Goal: Task Accomplishment & Management: Manage account settings

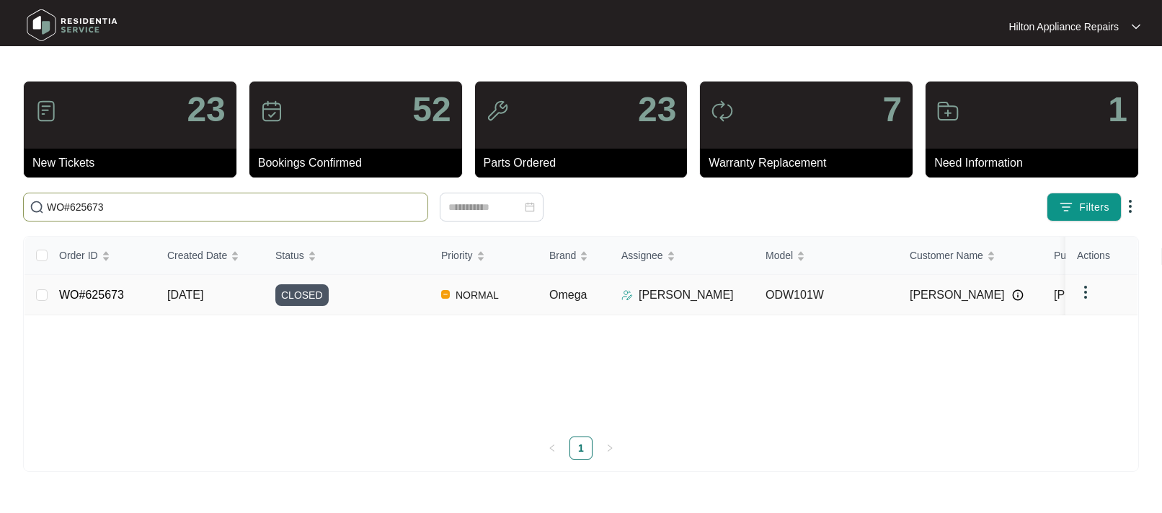
type input "WO#625673"
click at [180, 292] on span "[DATE]" at bounding box center [185, 294] width 36 height 12
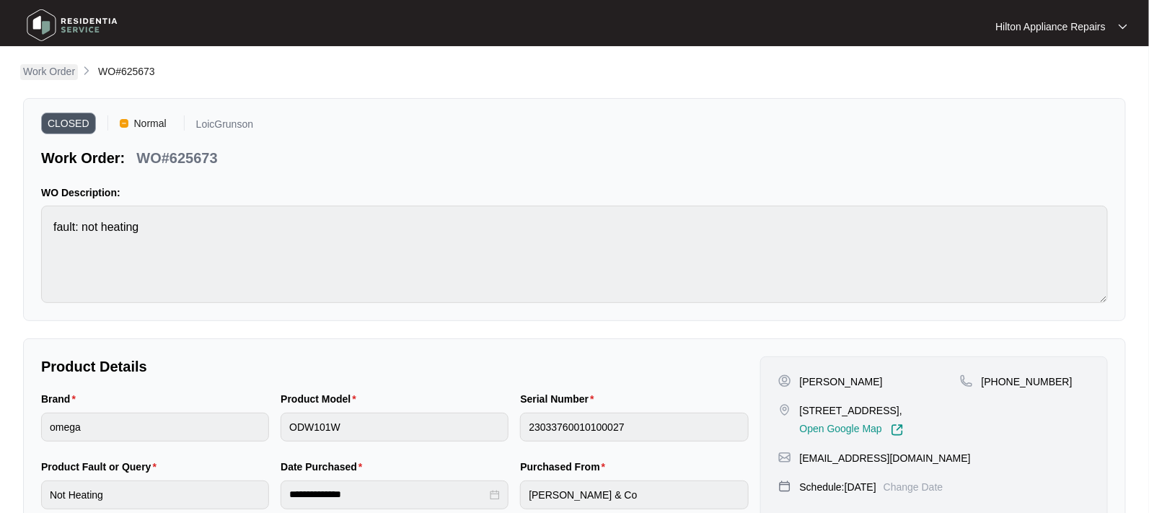
click at [33, 71] on p "Work Order" at bounding box center [49, 71] width 52 height 14
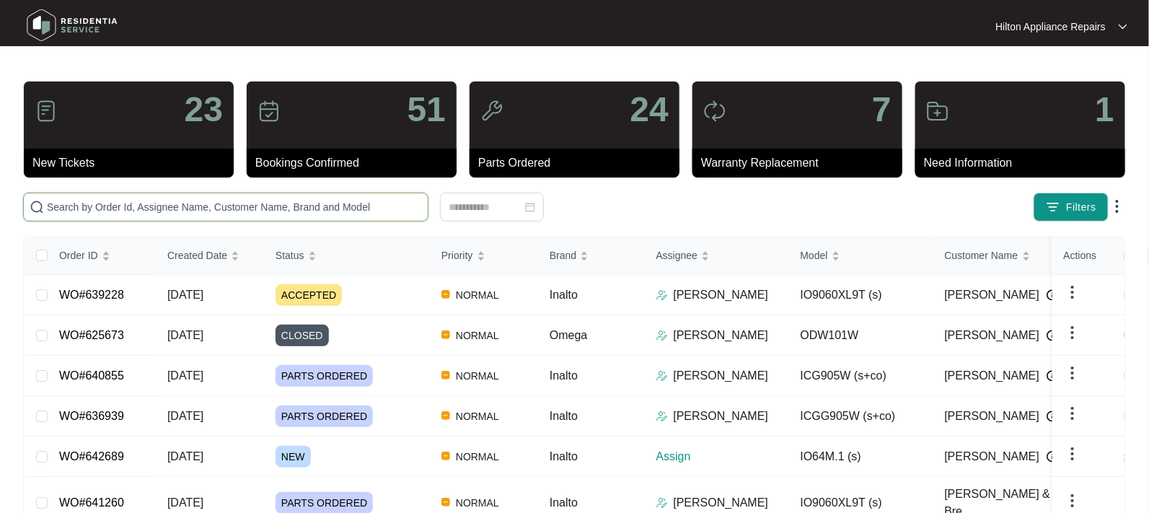
click at [76, 212] on input "text" at bounding box center [234, 207] width 375 height 16
paste input "WO#642453"
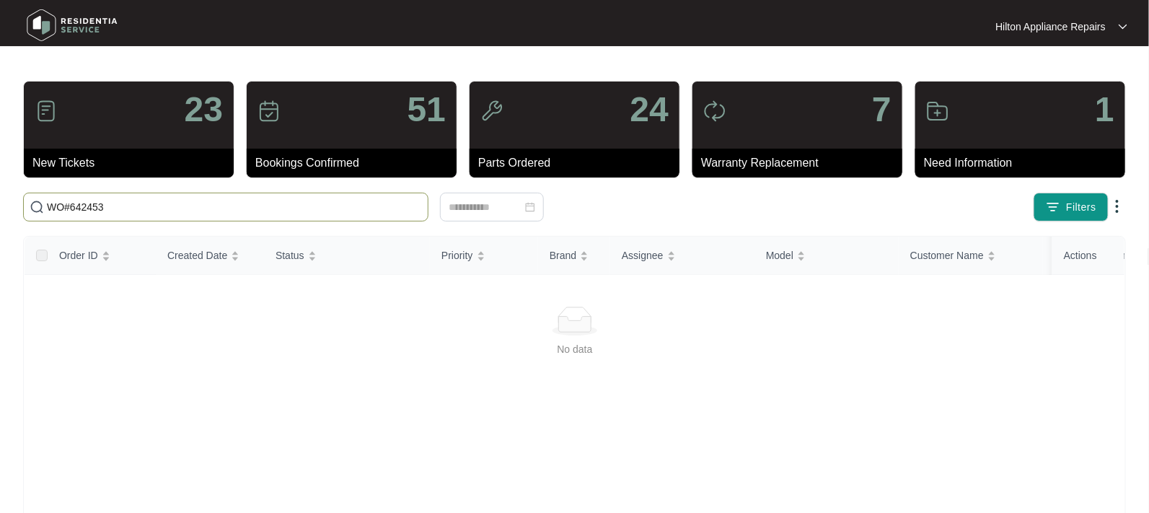
drag, startPoint x: 68, startPoint y: 205, endPoint x: 26, endPoint y: 206, distance: 41.8
click at [26, 206] on span "WO#642453" at bounding box center [225, 207] width 405 height 29
click at [93, 207] on input "642453" at bounding box center [234, 207] width 375 height 16
type input "642453"
drag, startPoint x: 104, startPoint y: 205, endPoint x: -49, endPoint y: 203, distance: 152.9
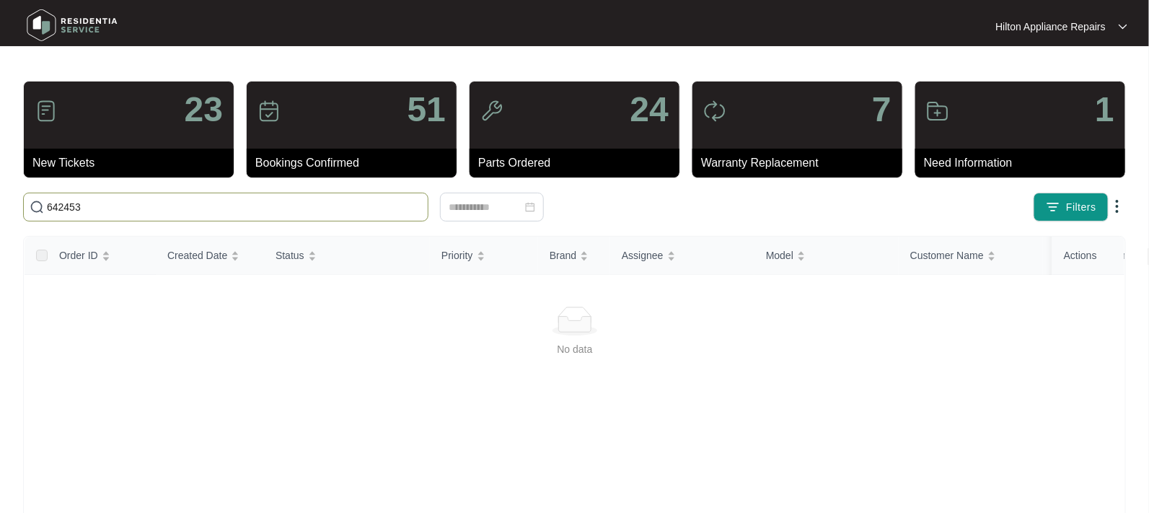
click at [0, 203] on html "Hilton Appliance Repairs Hilton App... 23 New Tickets 51 Bookings Confirmed 24 …" at bounding box center [574, 339] width 1149 height 678
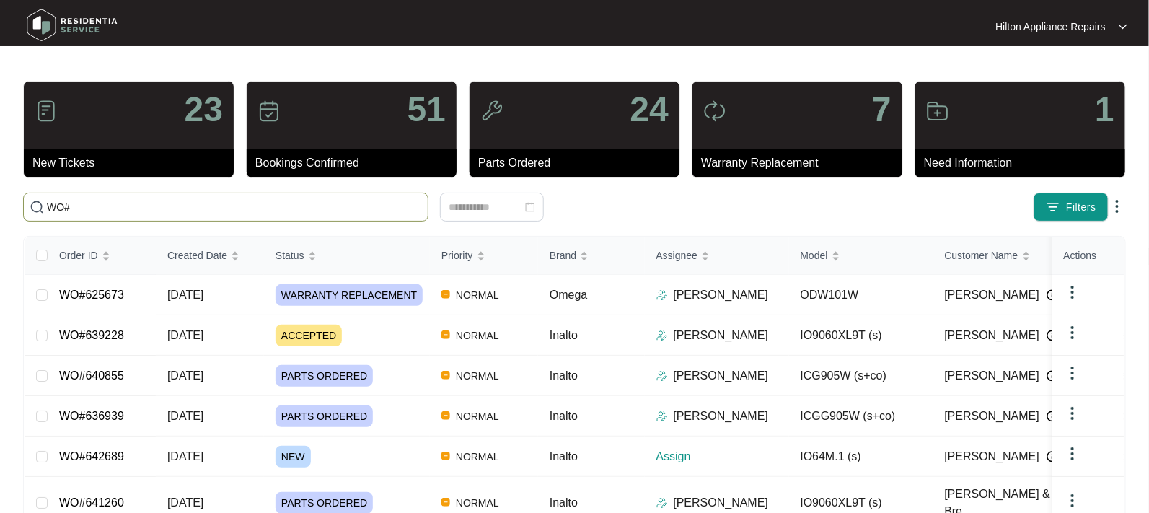
paste input "WO#642453"
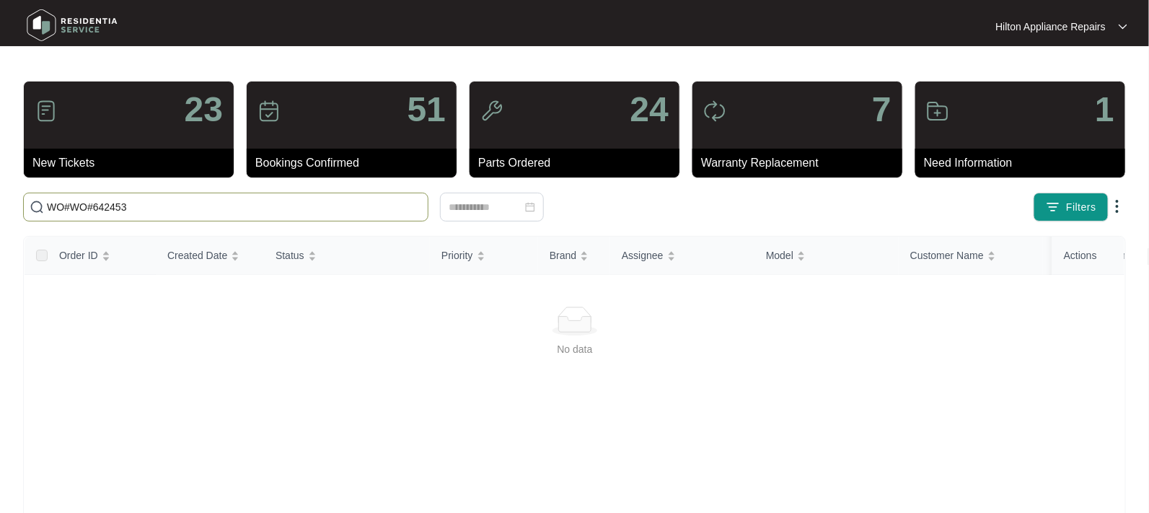
click at [68, 204] on input "WO#WO#642453" at bounding box center [234, 207] width 375 height 16
click at [120, 208] on input "WO#64245" at bounding box center [234, 207] width 375 height 16
click at [71, 206] on input "WO#642453" at bounding box center [234, 207] width 375 height 16
click at [101, 206] on input "6424" at bounding box center [234, 207] width 375 height 16
type input "6"
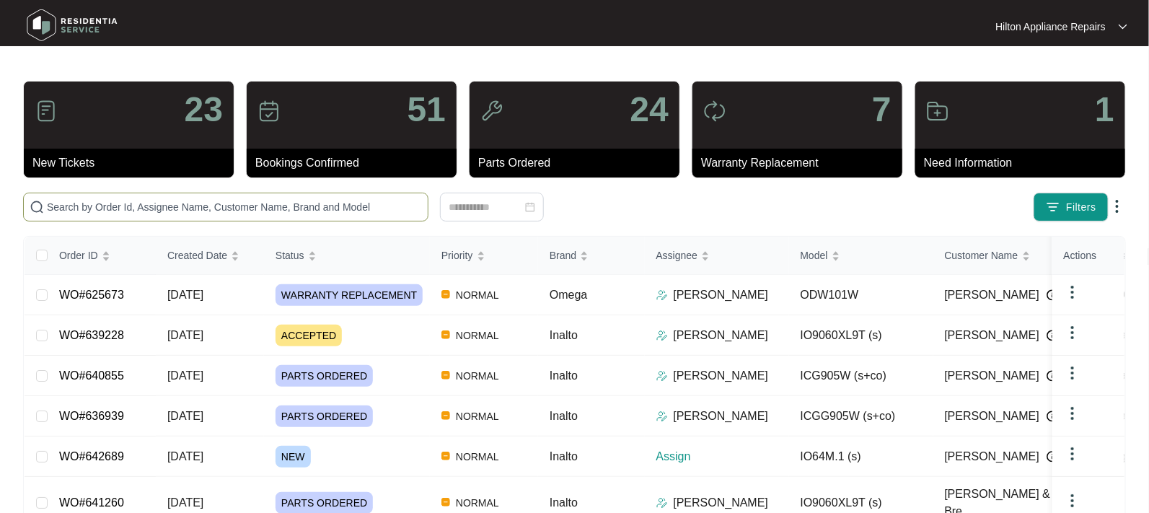
paste input "WO#642453"
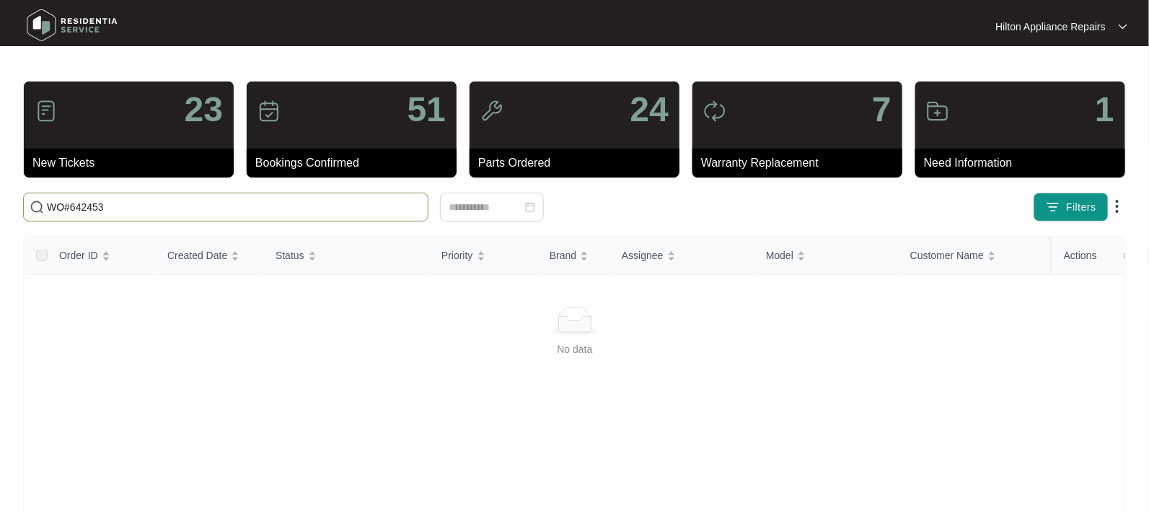
click at [70, 207] on input "WO#642453" at bounding box center [234, 207] width 375 height 16
click at [90, 206] on input "642453" at bounding box center [234, 207] width 375 height 16
type input "642453"
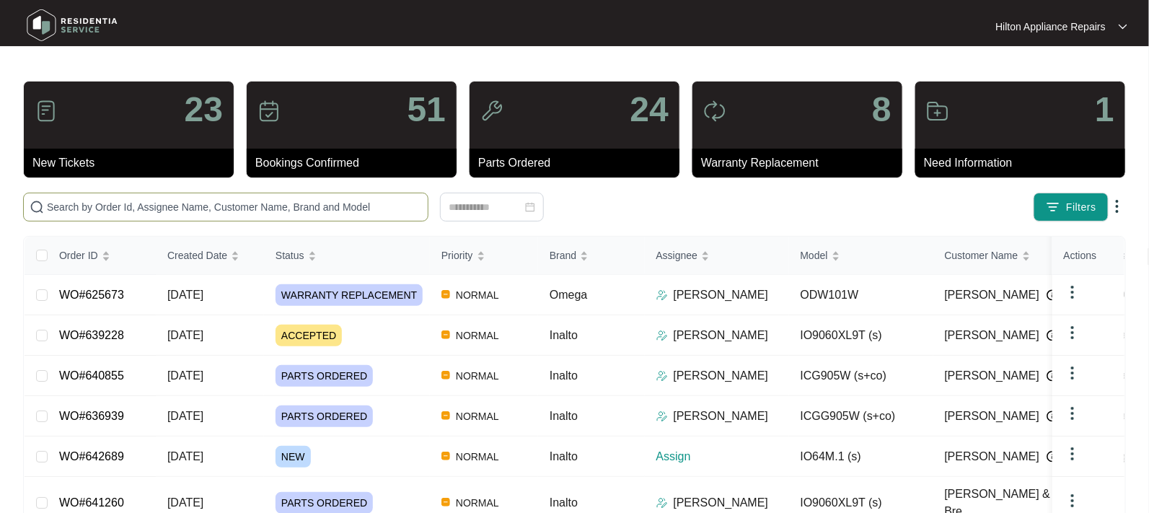
click at [84, 203] on input "text" at bounding box center [234, 207] width 375 height 16
paste input "WO#642453"
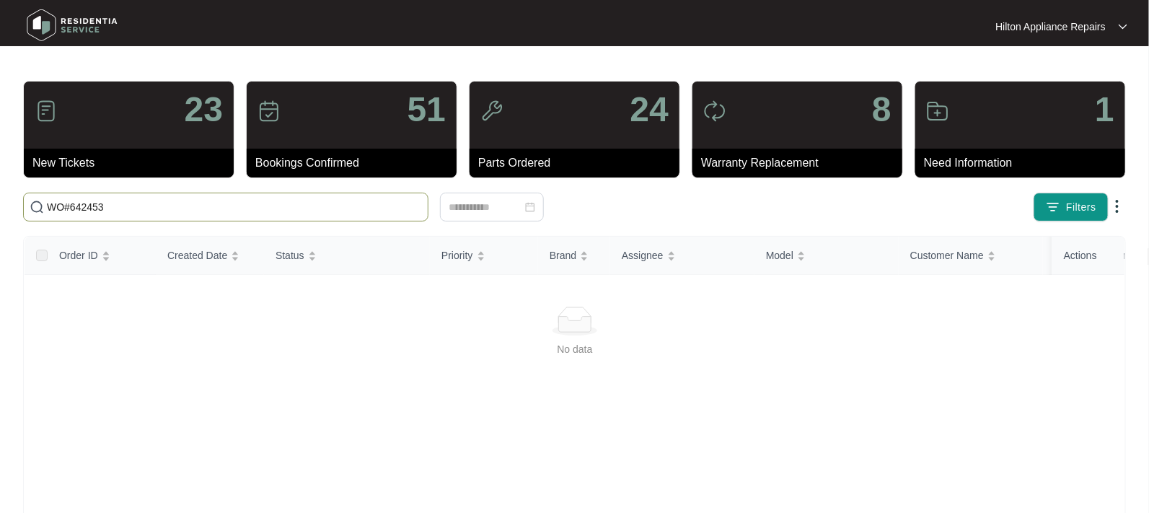
click at [68, 203] on input "WO#642453" at bounding box center [234, 207] width 375 height 16
click at [92, 206] on input "642453" at bounding box center [234, 207] width 375 height 16
type input "6"
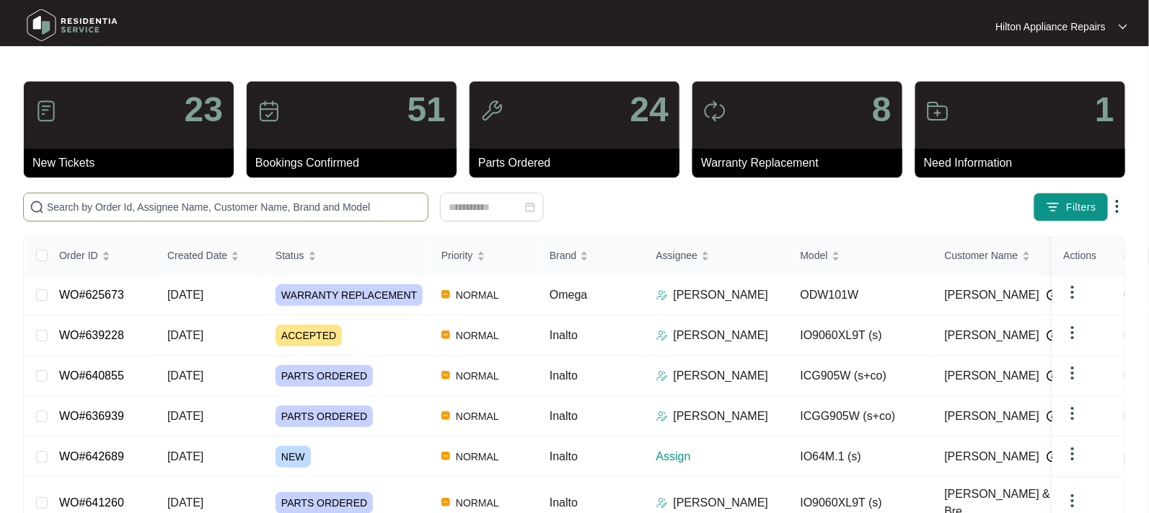
paste input "WO#640111"
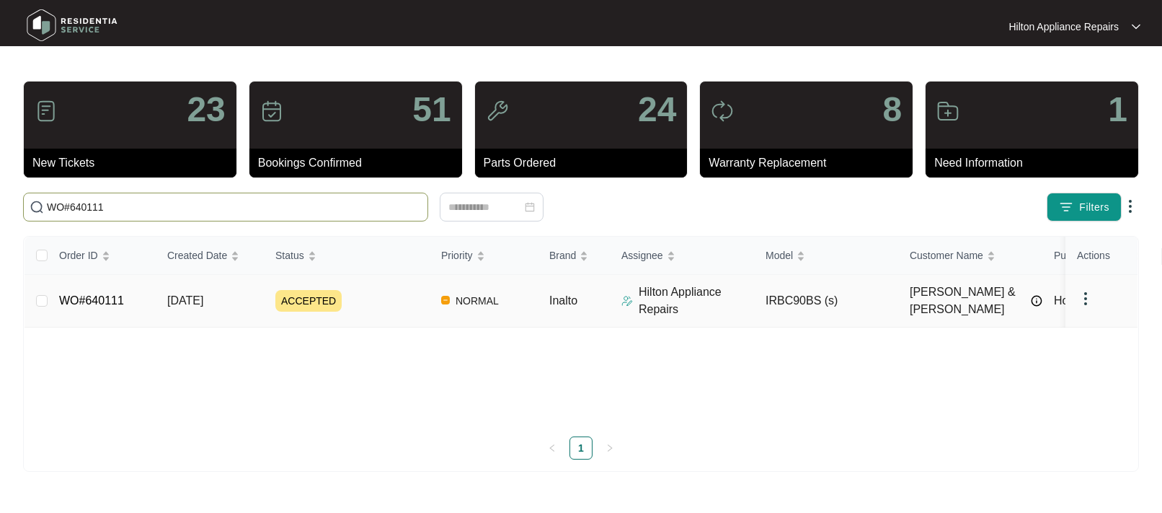
type input "WO#640111"
click at [181, 299] on span "[DATE]" at bounding box center [185, 300] width 36 height 12
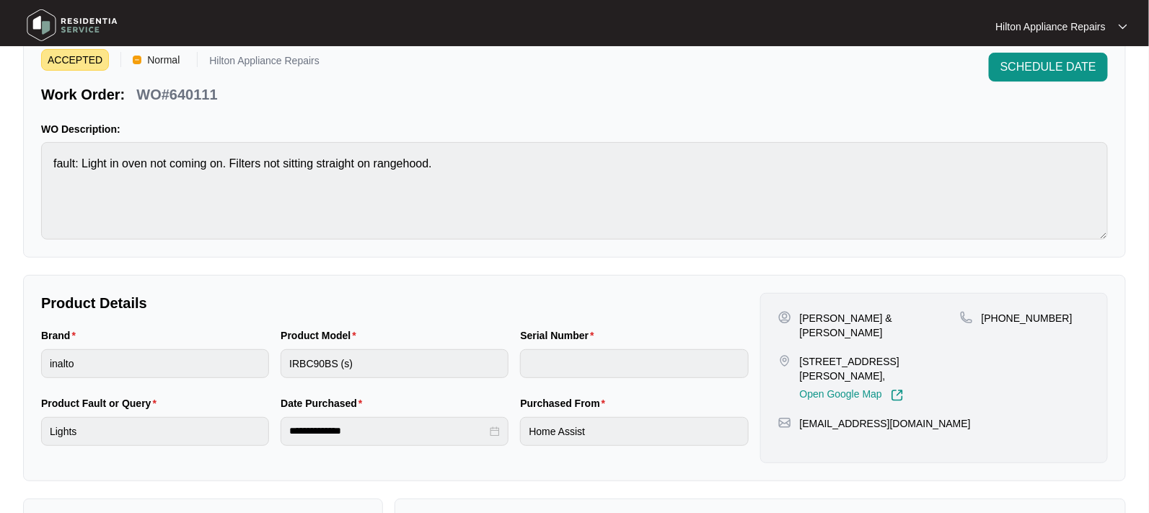
scroll to position [90, 0]
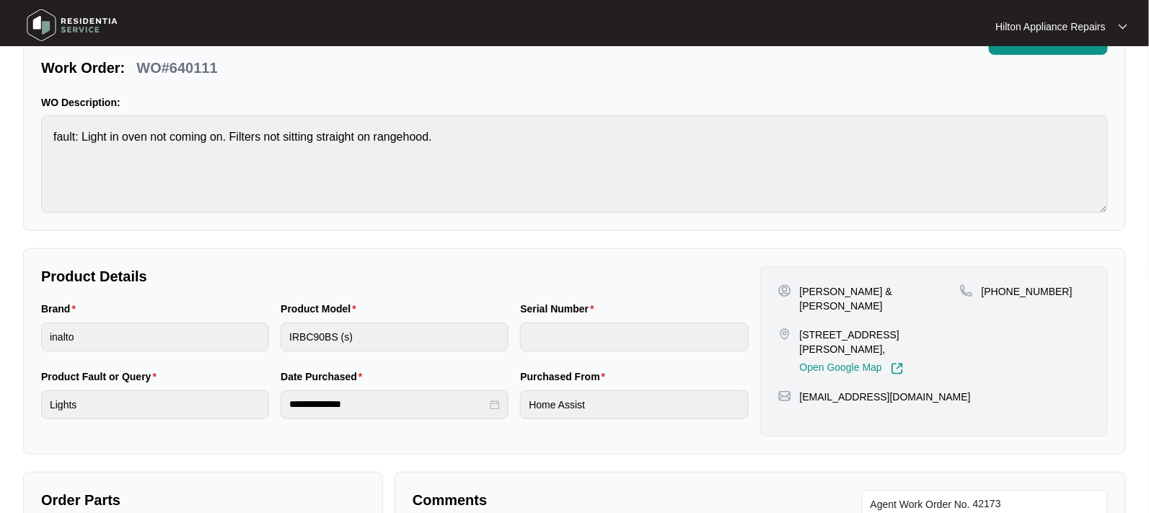
click at [239, 317] on div "Brand inalto Product Model IRBC90BS (s) Serial Number" at bounding box center [394, 335] width 719 height 68
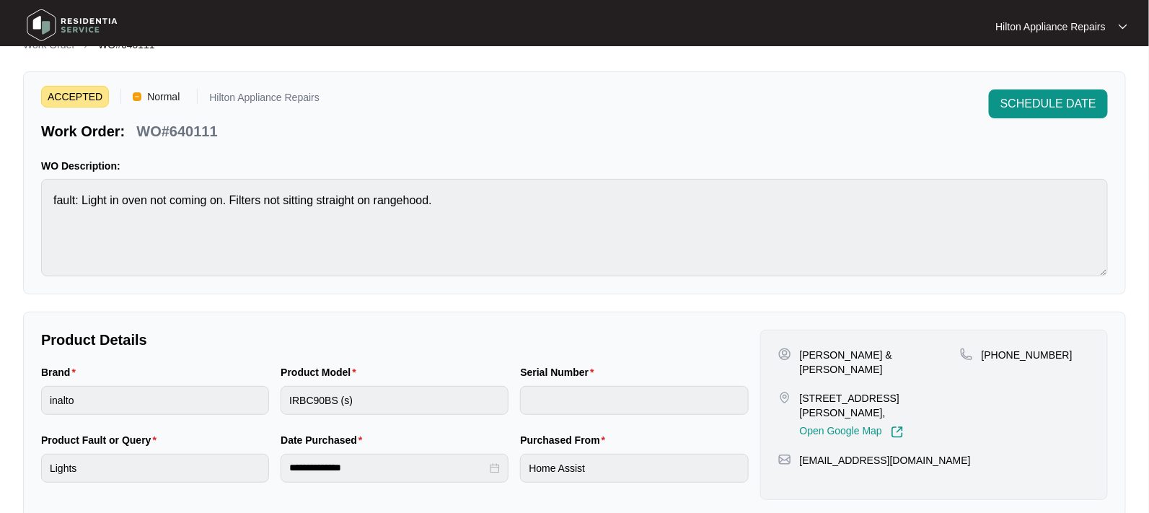
scroll to position [0, 0]
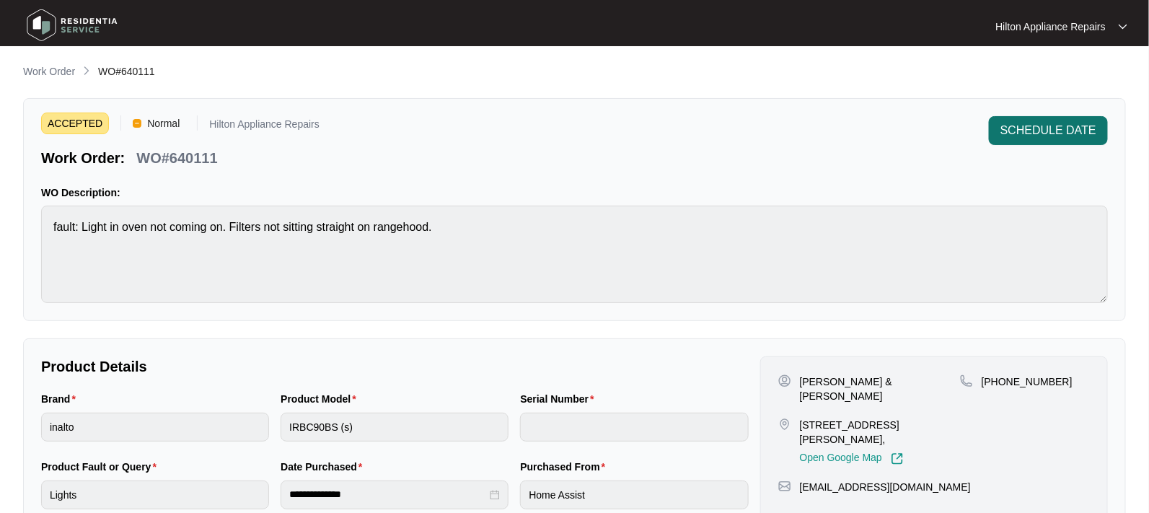
click at [1034, 122] on span "SCHEDULE DATE" at bounding box center [1048, 130] width 96 height 17
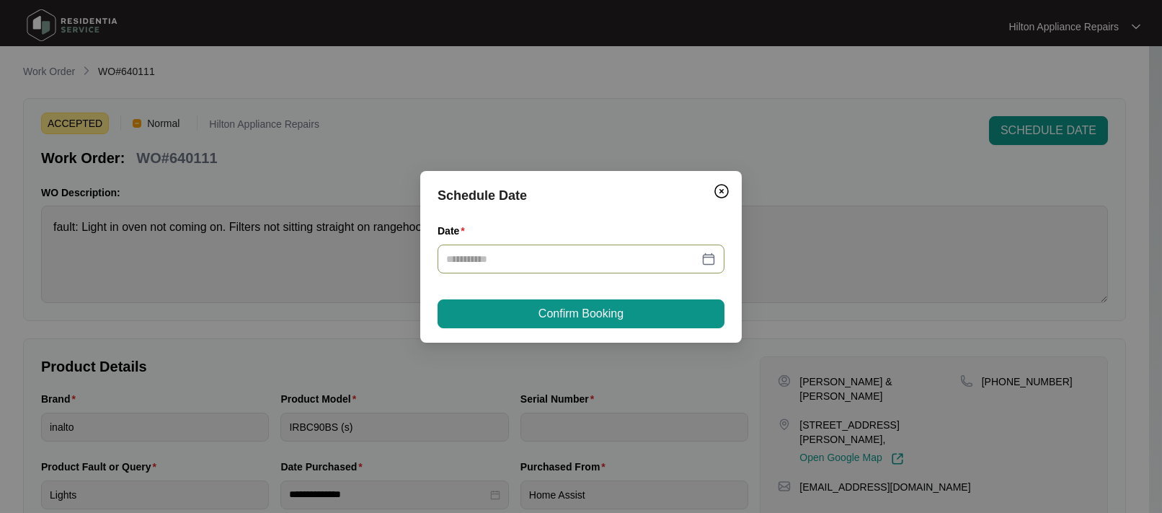
click at [706, 255] on div at bounding box center [581, 259] width 270 height 16
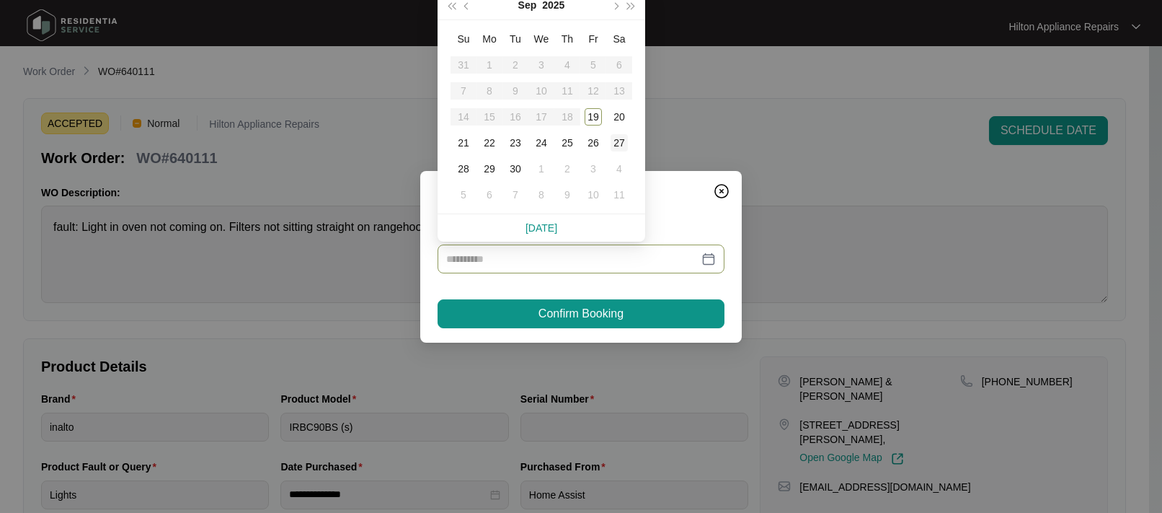
type input "**********"
click at [520, 142] on div "23" at bounding box center [515, 142] width 17 height 17
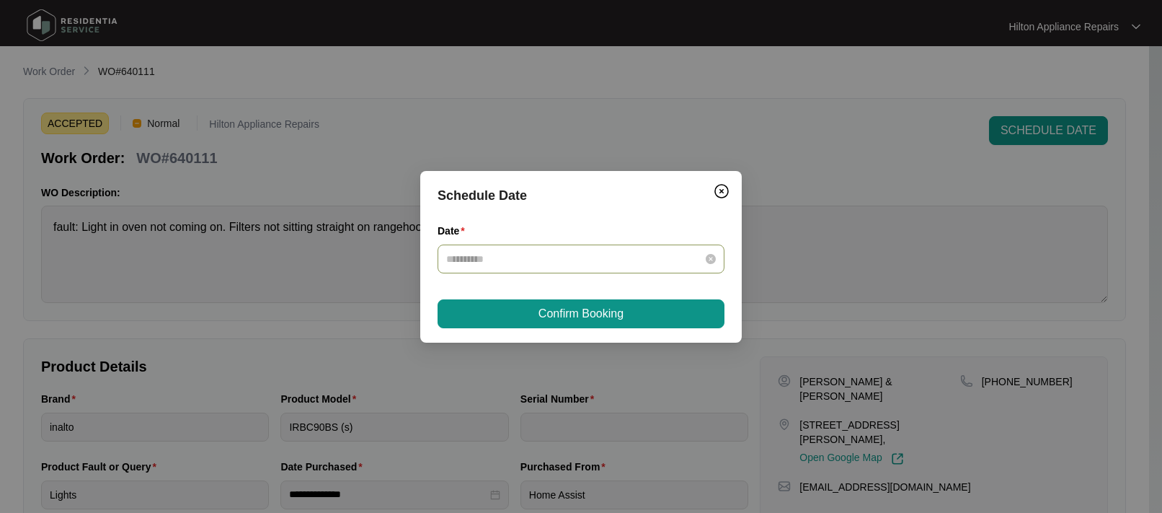
type input "**********"
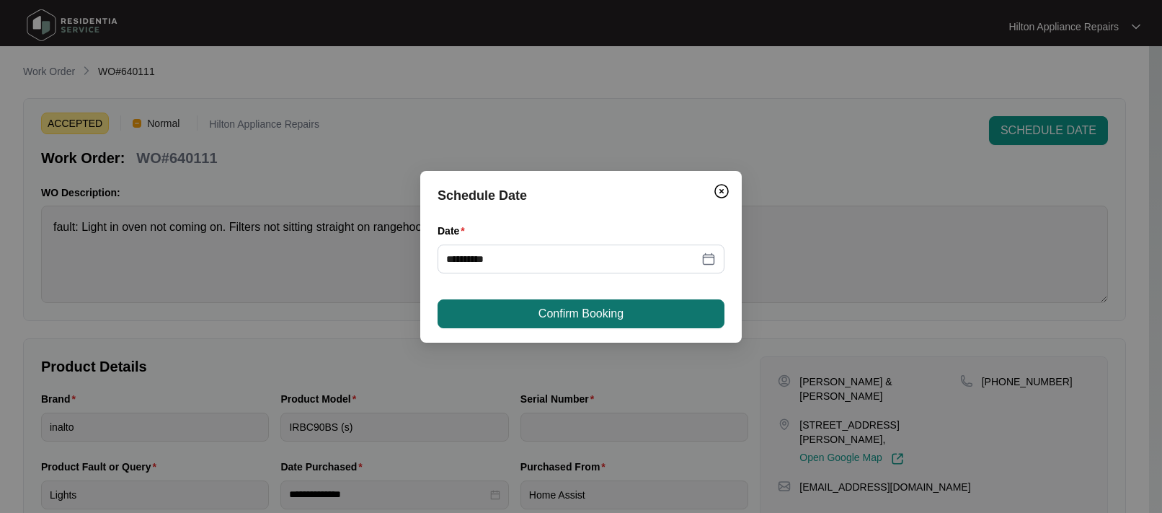
click at [545, 307] on span "Confirm Booking" at bounding box center [581, 313] width 85 height 17
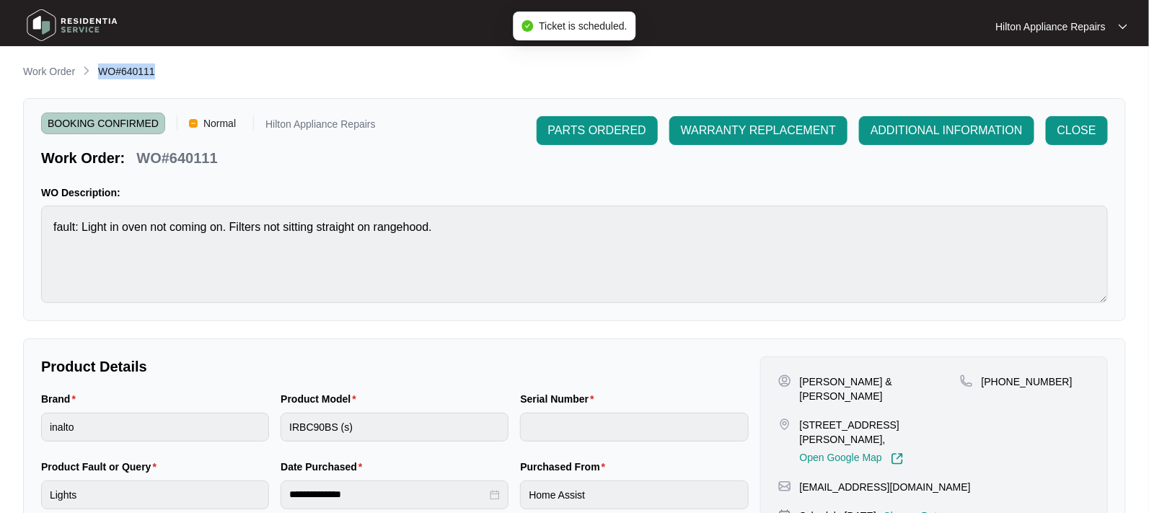
drag, startPoint x: 165, startPoint y: 75, endPoint x: 97, endPoint y: 70, distance: 68.0
click at [97, 70] on div "Work Order WO#640111" at bounding box center [574, 71] width 1102 height 17
copy span "WO#640111"
click at [56, 70] on p "Work Order" at bounding box center [49, 71] width 52 height 14
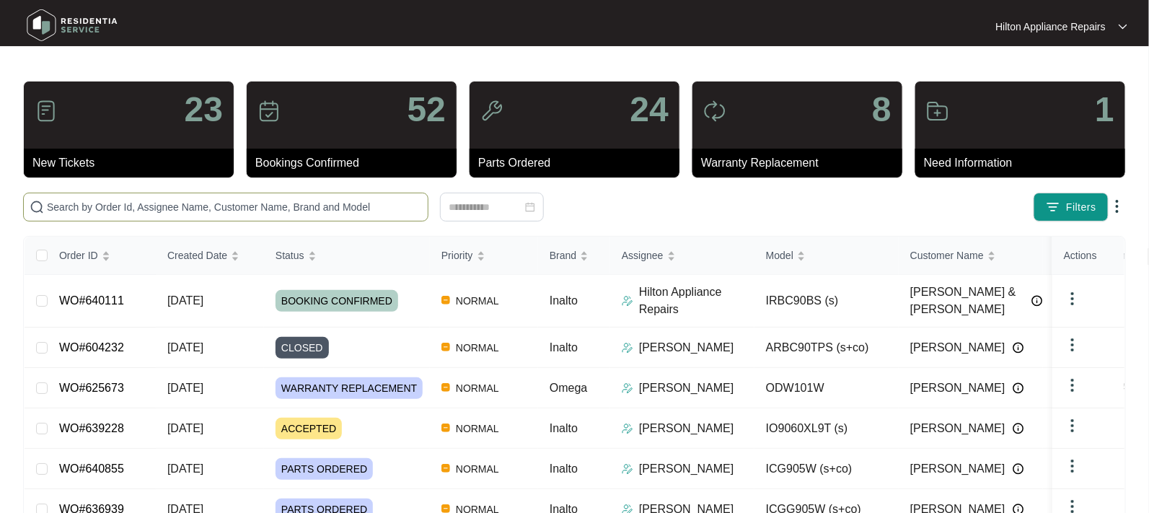
click at [81, 202] on input "text" at bounding box center [234, 207] width 375 height 16
paste input "WO#640111"
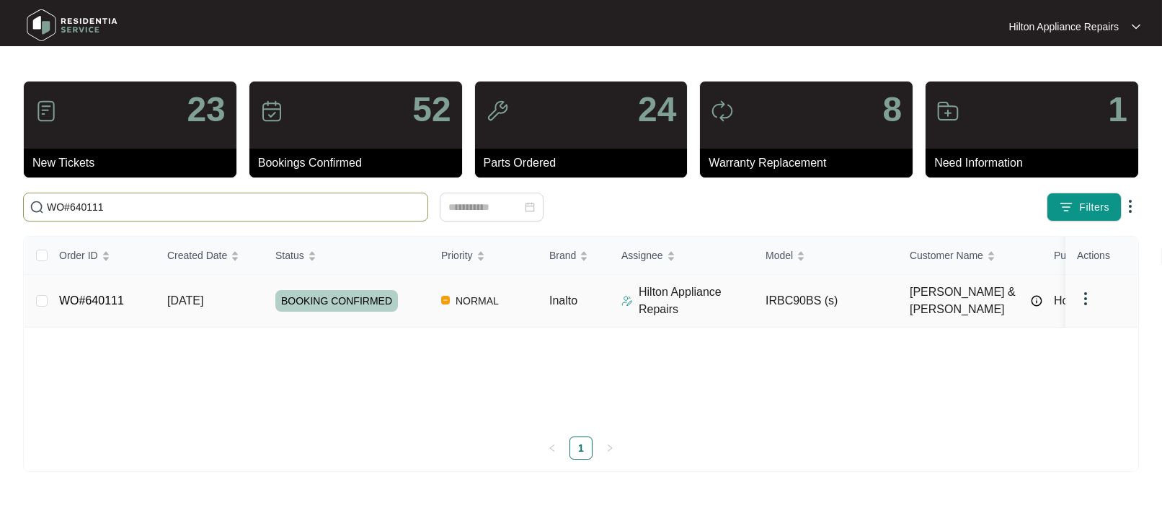
type input "WO#640111"
click at [180, 296] on span "[DATE]" at bounding box center [185, 300] width 36 height 12
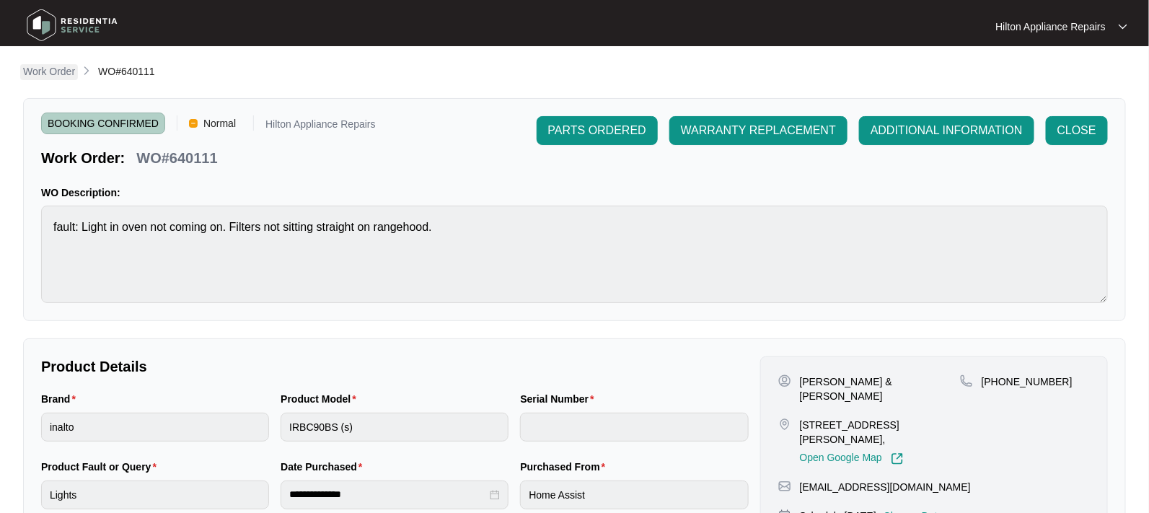
click at [33, 70] on p "Work Order" at bounding box center [49, 71] width 52 height 14
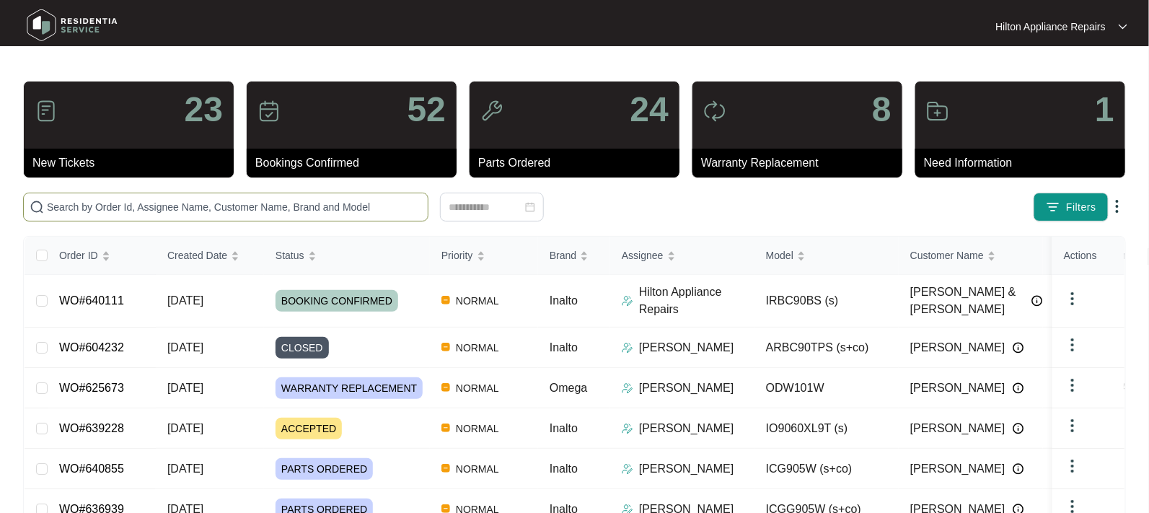
click at [82, 205] on input "text" at bounding box center [234, 207] width 375 height 16
paste input "WO#640111"
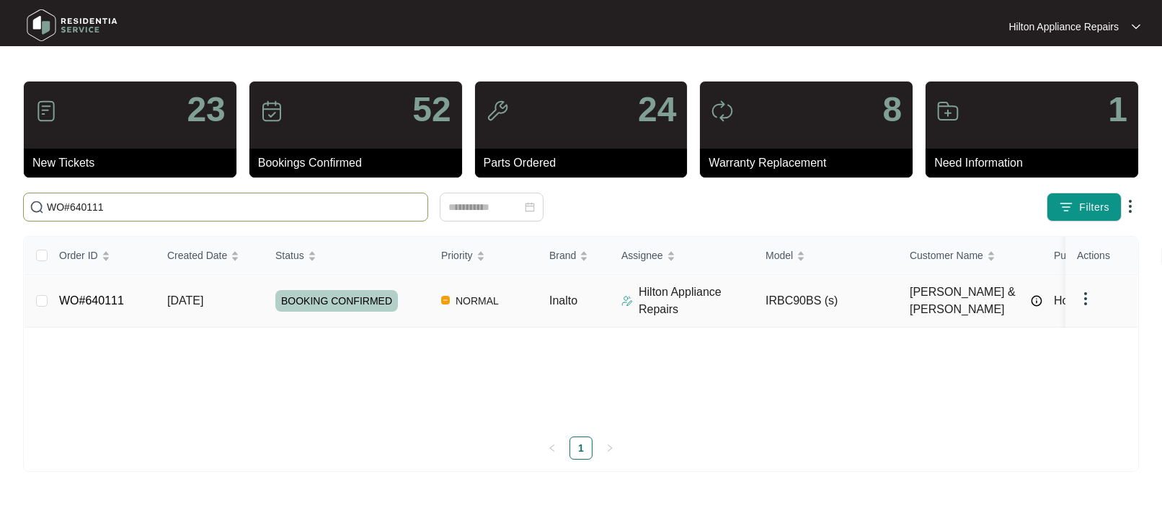
type input "WO#640111"
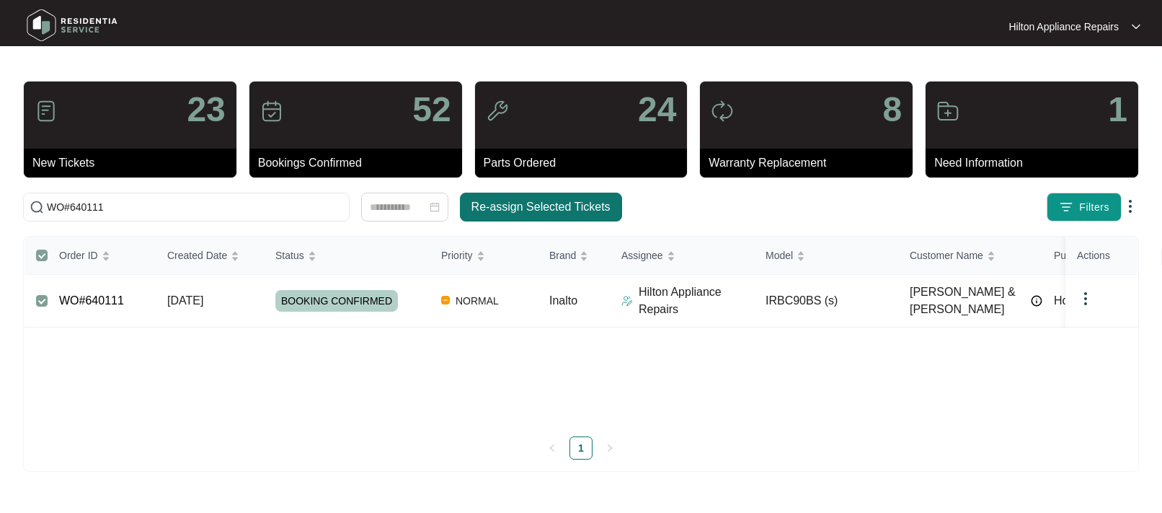
click at [494, 210] on span "Re-assign Selected Tickets" at bounding box center [541, 206] width 139 height 17
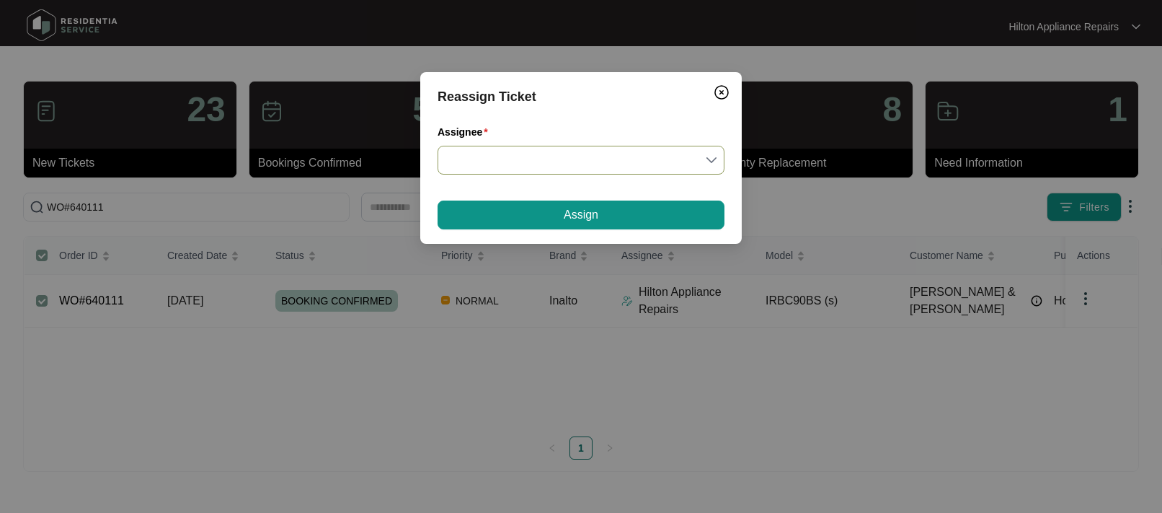
click at [713, 159] on input "Assignee" at bounding box center [581, 159] width 270 height 27
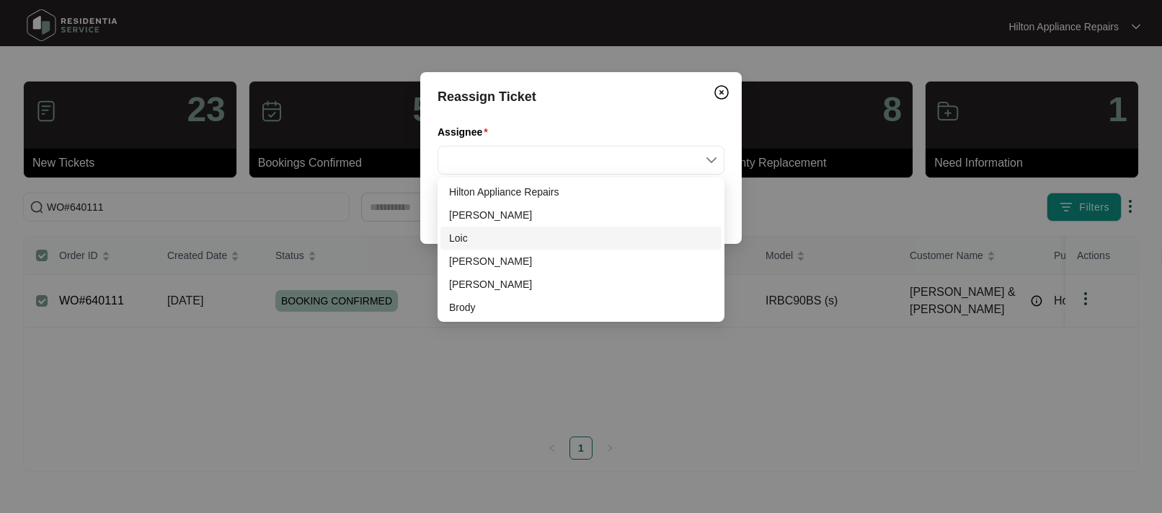
click at [468, 235] on div "Loic" at bounding box center [581, 238] width 264 height 16
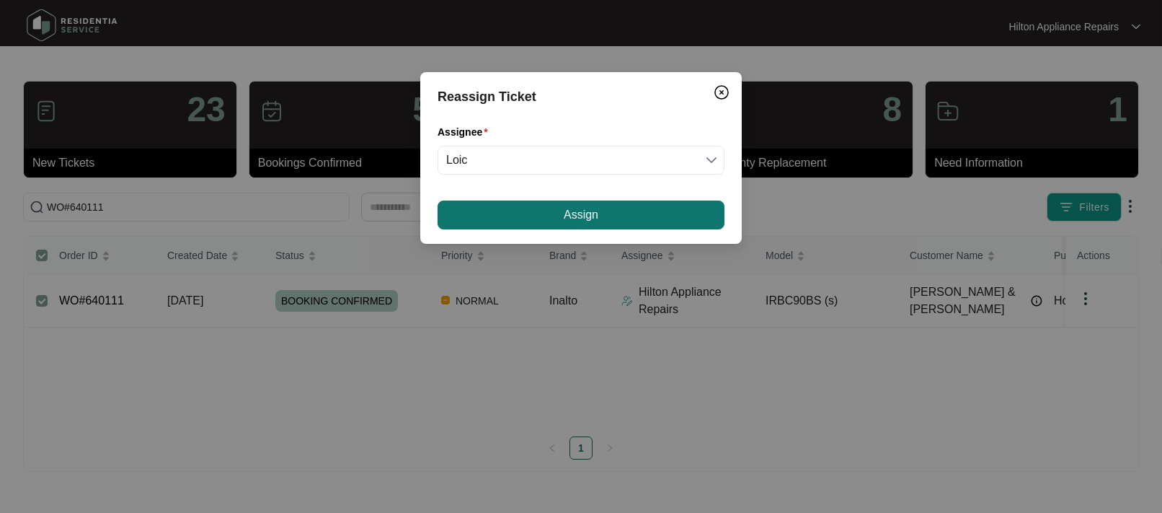
click at [515, 216] on button "Assign" at bounding box center [581, 214] width 287 height 29
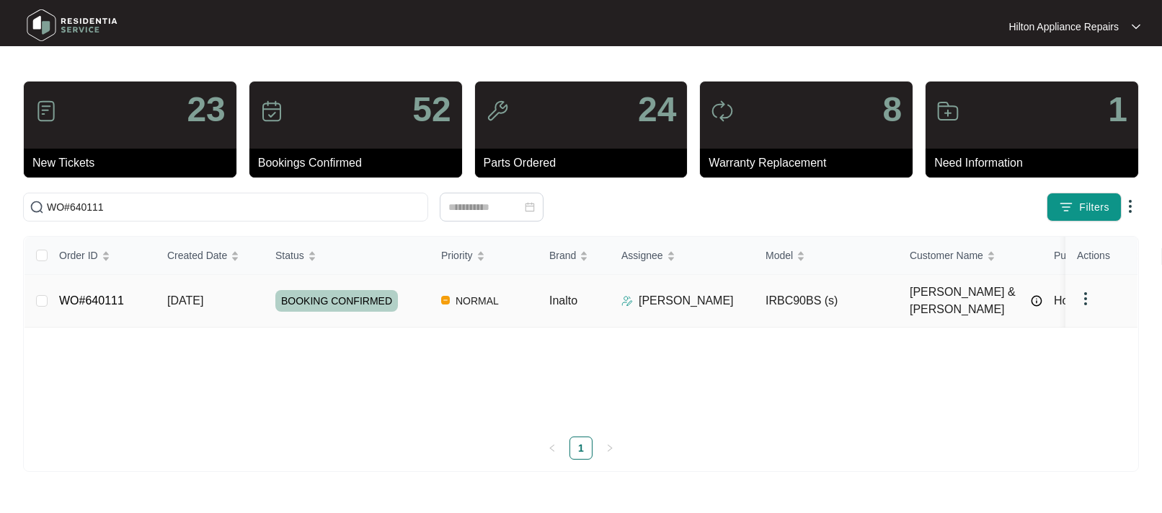
click at [200, 295] on span "[DATE]" at bounding box center [185, 300] width 36 height 12
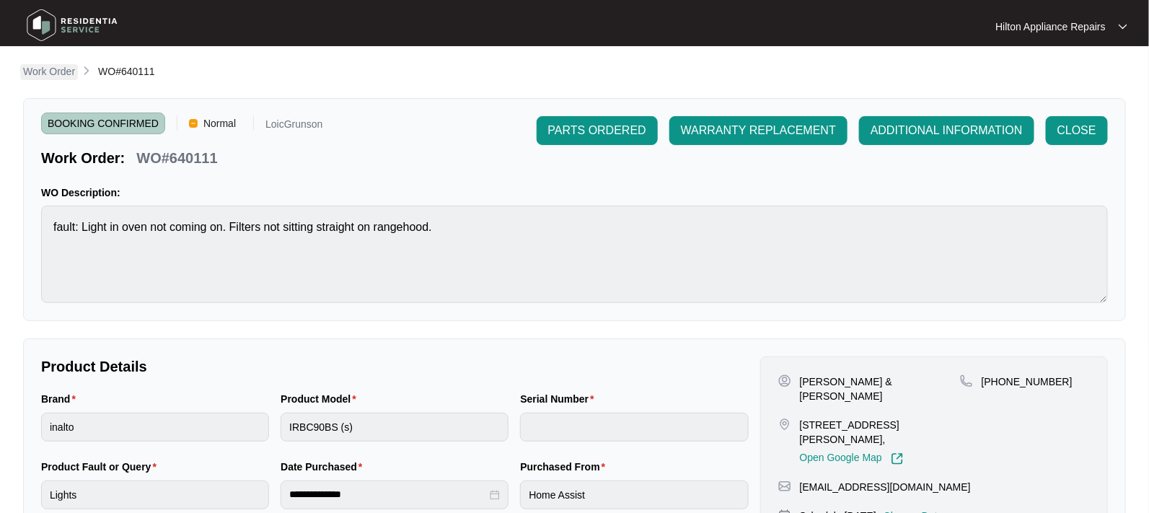
click at [37, 69] on p "Work Order" at bounding box center [49, 71] width 52 height 14
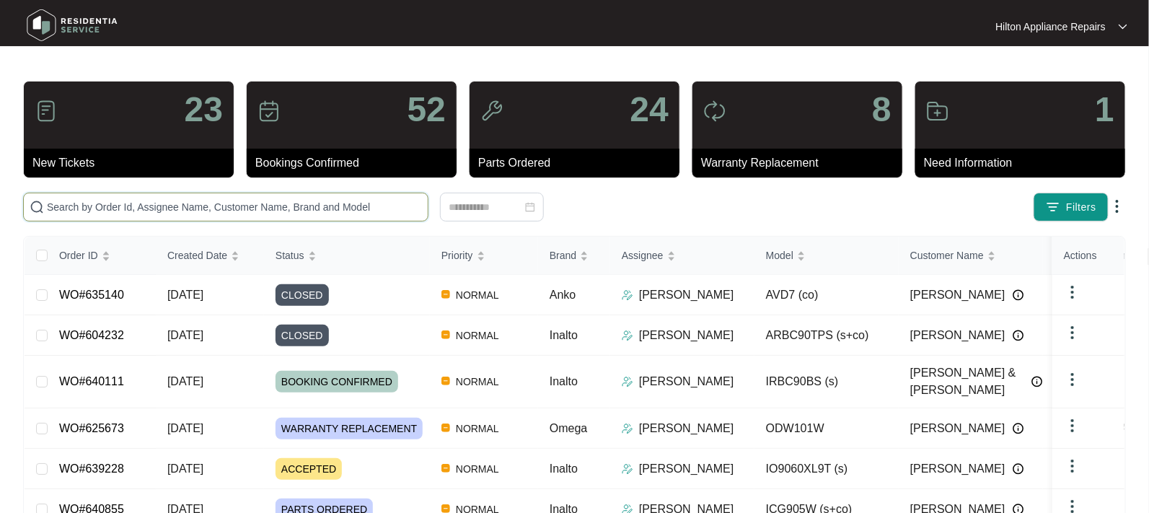
click at [120, 205] on input "text" at bounding box center [234, 207] width 375 height 16
paste input "642689"
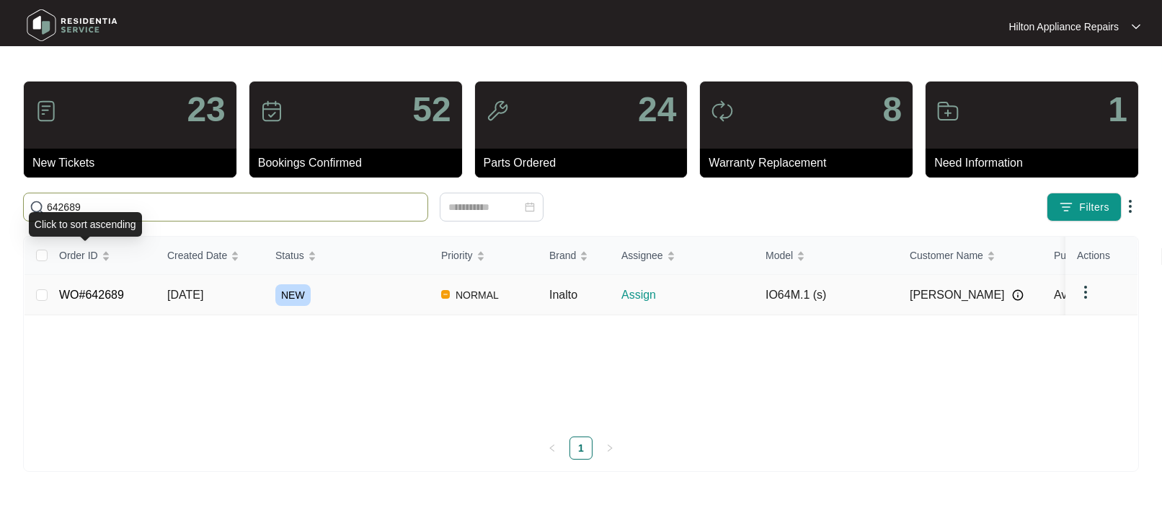
type input "642689"
click at [185, 291] on span "[DATE]" at bounding box center [185, 294] width 36 height 12
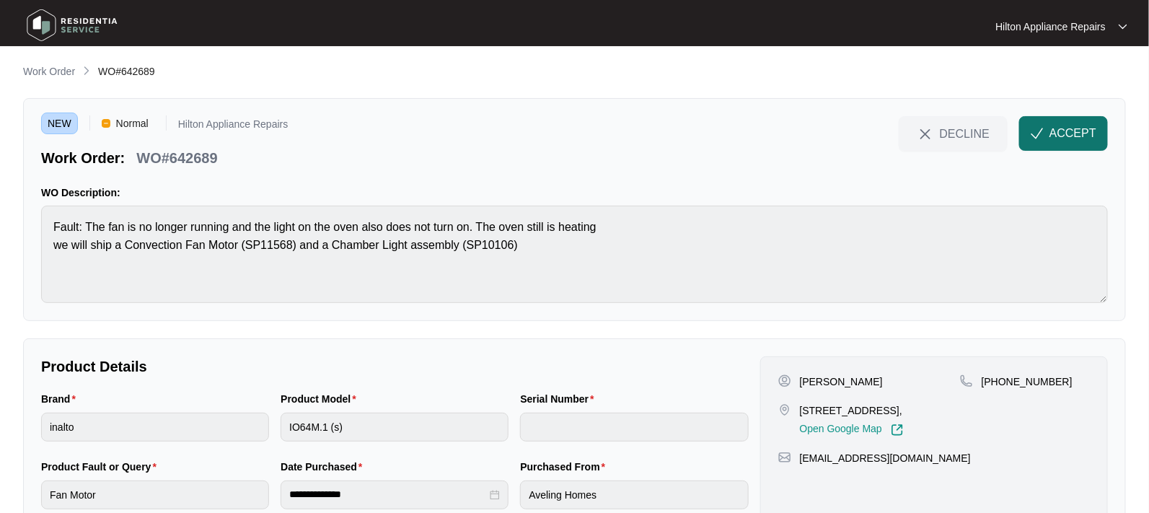
click at [1066, 123] on button "ACCEPT" at bounding box center [1063, 133] width 89 height 35
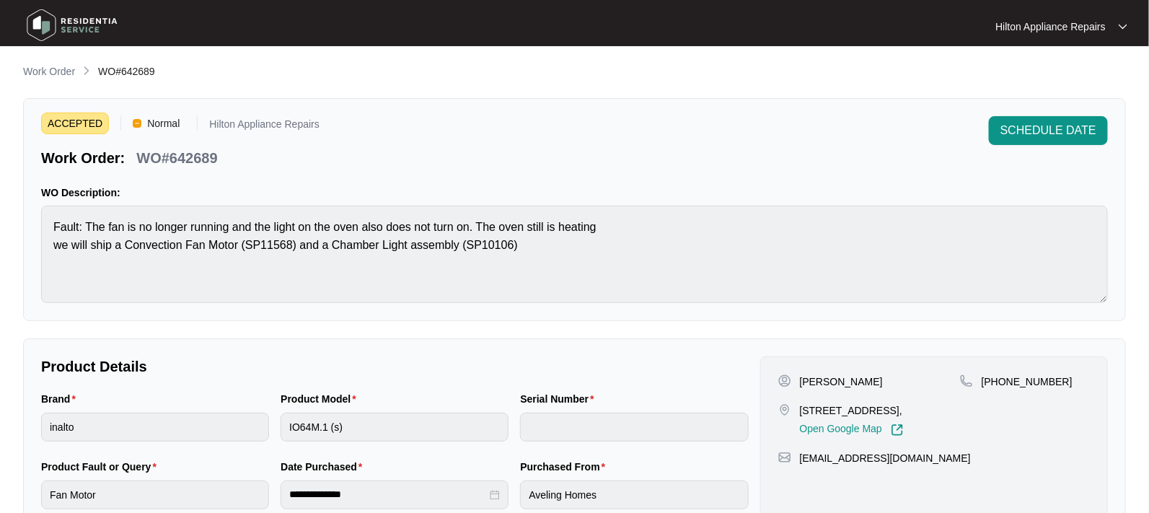
drag, startPoint x: 945, startPoint y: 408, endPoint x: 800, endPoint y: 403, distance: 145.0
click at [800, 403] on p "[STREET_ADDRESS]," at bounding box center [852, 410] width 104 height 14
copy p "[STREET_ADDRESS]"
drag, startPoint x: 1046, startPoint y: 379, endPoint x: 997, endPoint y: 386, distance: 49.6
click at [997, 386] on p "[PHONE_NUMBER]" at bounding box center [1026, 381] width 91 height 14
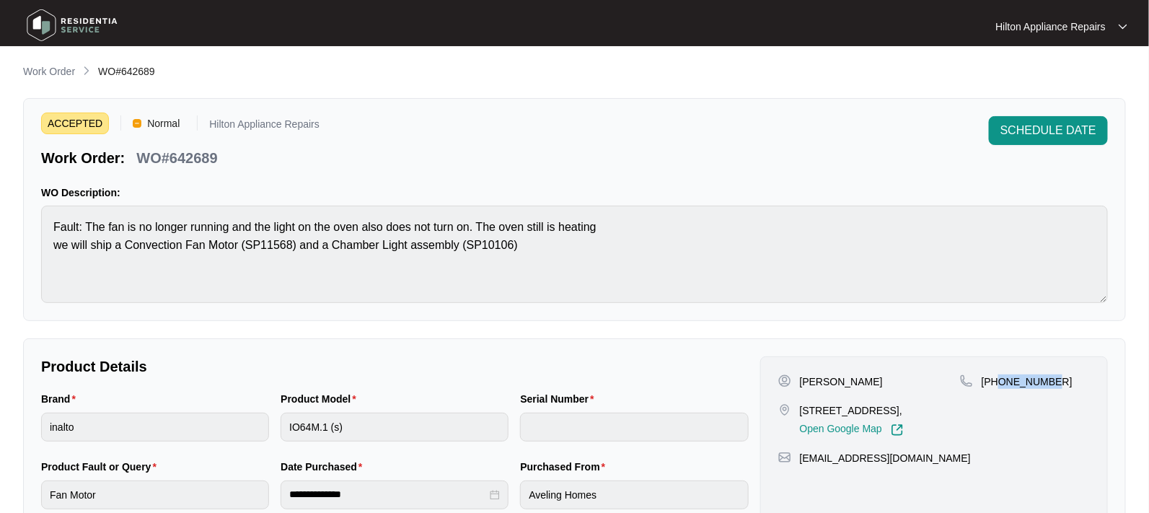
copy p "422228250"
drag, startPoint x: 929, startPoint y: 473, endPoint x: 797, endPoint y: 470, distance: 131.3
click at [797, 465] on div "[EMAIL_ADDRESS][DOMAIN_NAME]" at bounding box center [933, 458] width 311 height 14
copy p "[EMAIL_ADDRESS][DOMAIN_NAME]"
click at [249, 424] on div "Brand inalto Product Model IO64M.1 (s) Serial Number" at bounding box center [394, 425] width 719 height 68
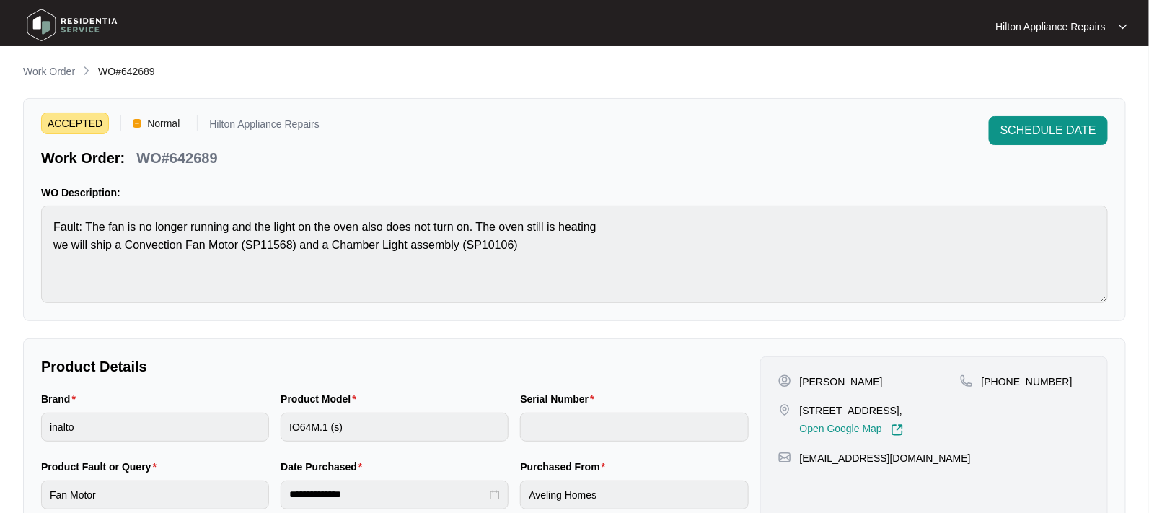
drag, startPoint x: 955, startPoint y: 407, endPoint x: 797, endPoint y: 412, distance: 158.0
click at [797, 412] on div "[STREET_ADDRESS], Open Google Map" at bounding box center [869, 419] width 182 height 33
copy p "[STREET_ADDRESS]"
click at [264, 422] on div "Brand inalto Product Model IO64M.1 (s) Serial Number" at bounding box center [394, 425] width 719 height 68
click at [263, 428] on div "Brand inalto Product Model IO64M.1 (s) Serial Number" at bounding box center [394, 425] width 719 height 68
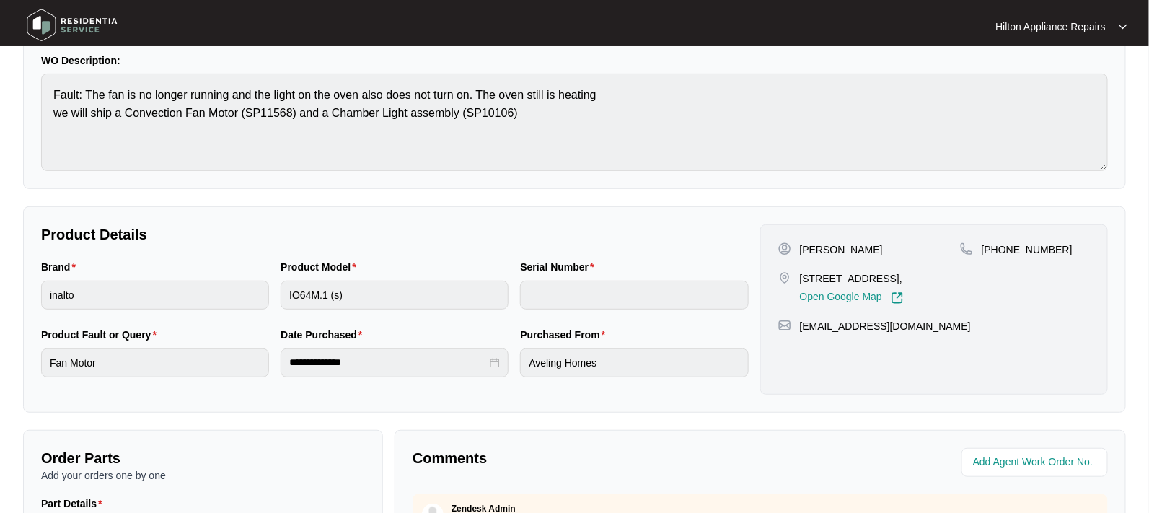
scroll to position [90, 0]
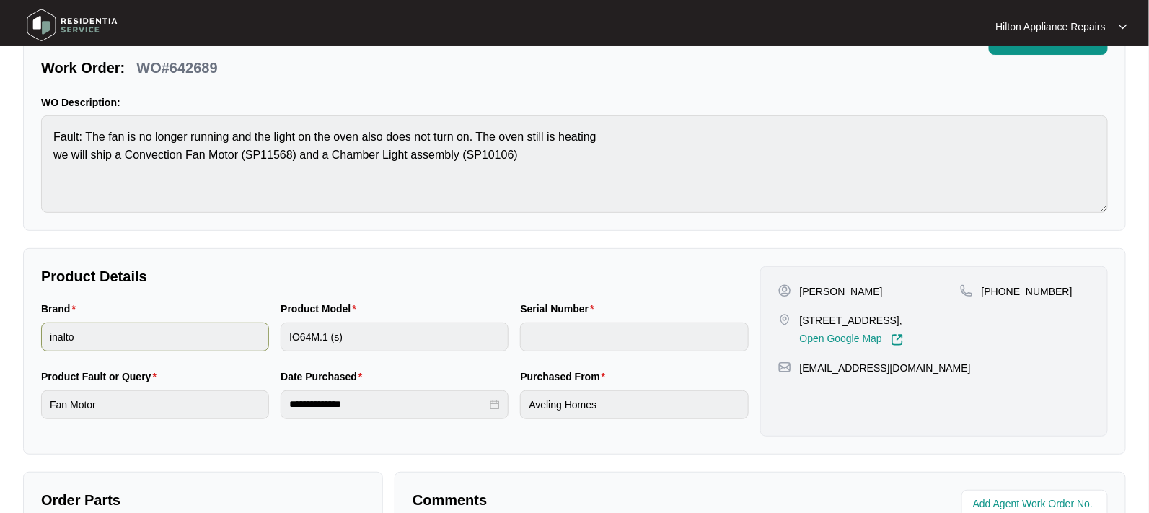
click at [229, 334] on div "Brand inalto Product Model IO64M.1 (s) Serial Number" at bounding box center [394, 335] width 719 height 68
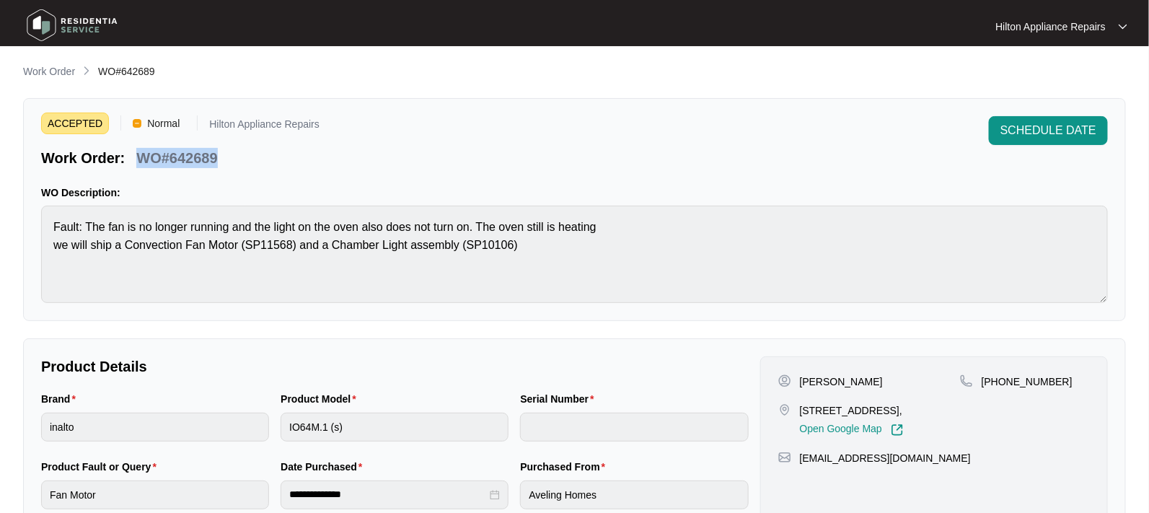
drag, startPoint x: 236, startPoint y: 168, endPoint x: 142, endPoint y: 156, distance: 94.4
click at [142, 156] on div "Work Order: WO#642689" at bounding box center [180, 155] width 278 height 25
copy p "WO#642689"
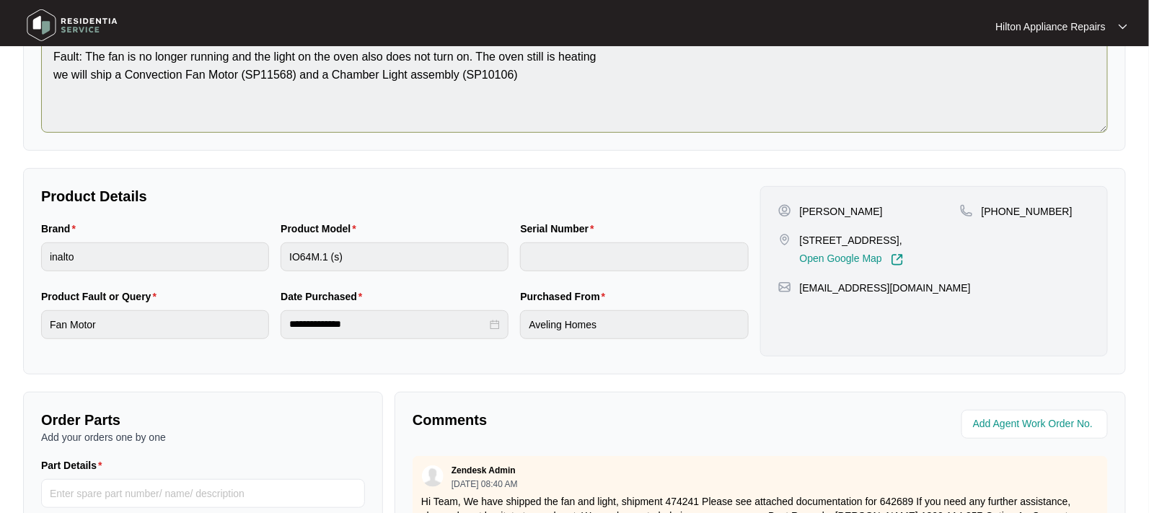
scroll to position [270, 0]
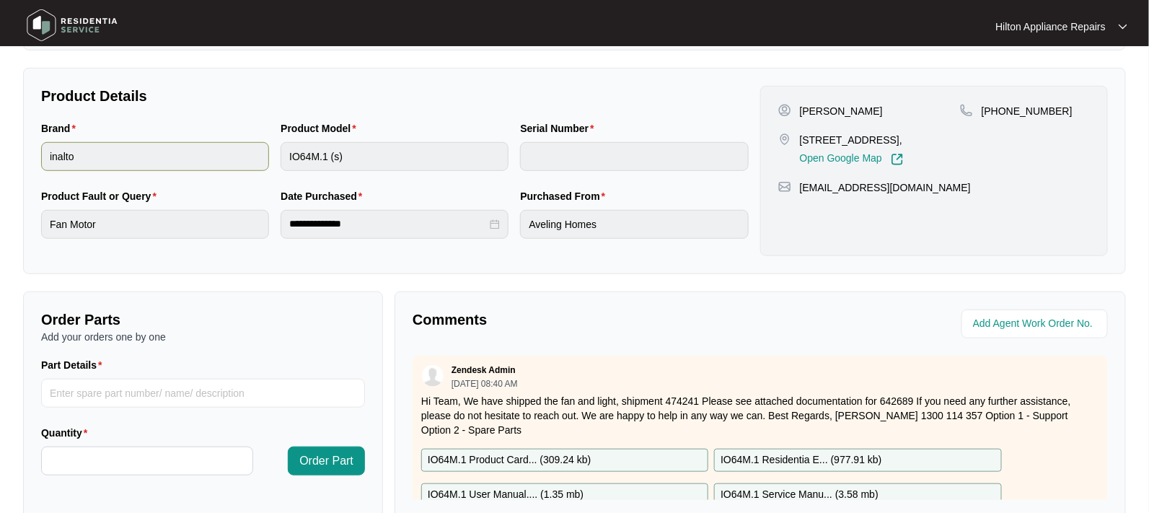
click at [229, 164] on div "Brand inalto Product Model IO64M.1 (s) Serial Number" at bounding box center [394, 154] width 719 height 68
